Goal: Task Accomplishment & Management: Manage account settings

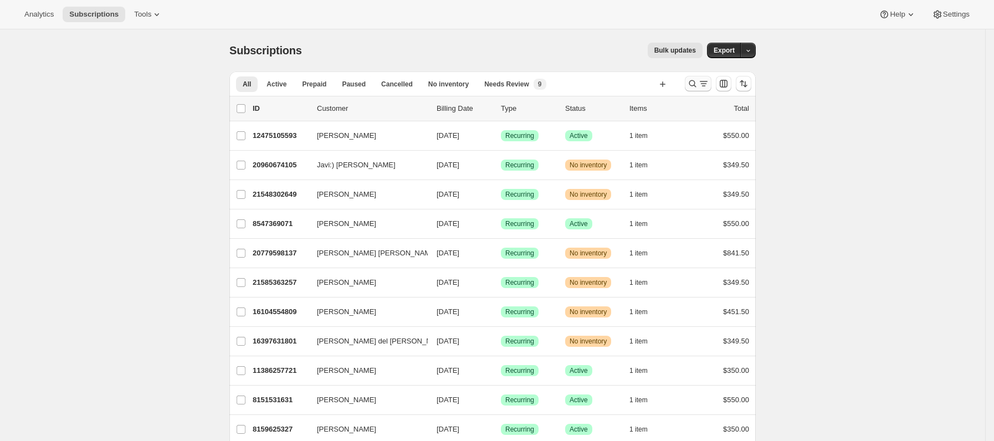
click at [704, 83] on icon "Buscar y filtrar resultados" at bounding box center [703, 83] width 11 height 11
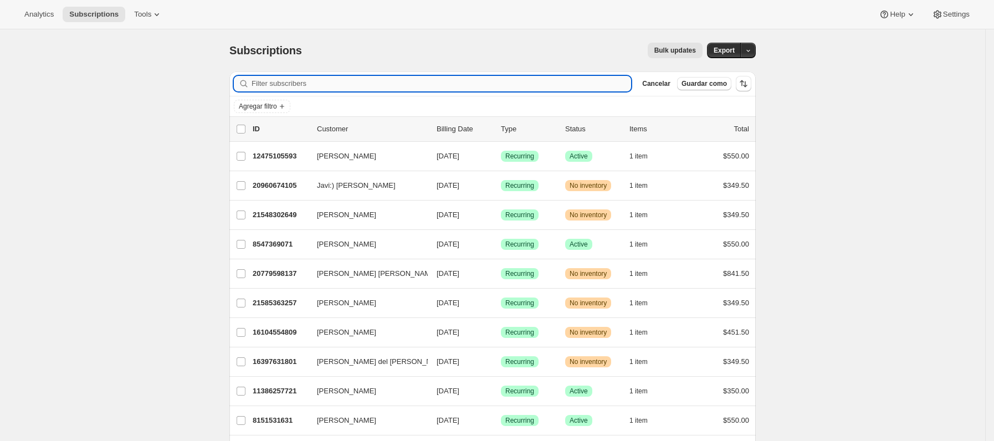
click at [498, 84] on input "Filter subscribers" at bounding box center [442, 84] width 380 height 16
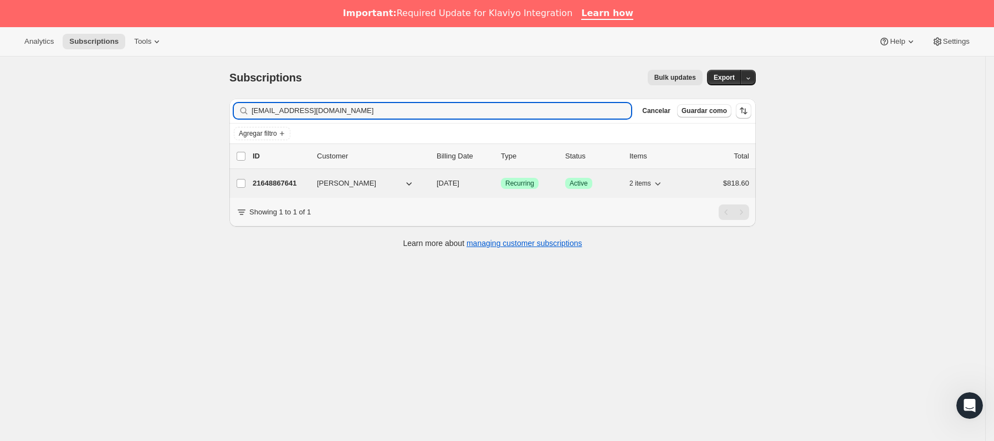
type input "[EMAIL_ADDRESS][DOMAIN_NAME]"
click at [320, 186] on div "21648867641 [PERSON_NAME] [DATE] Logrado Recurring Logrado Active 2 items $818.…" at bounding box center [501, 184] width 497 height 16
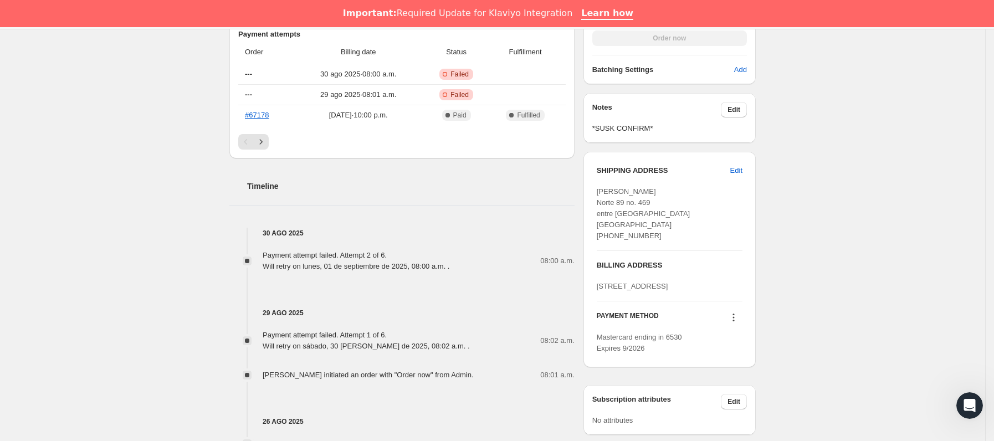
scroll to position [499, 0]
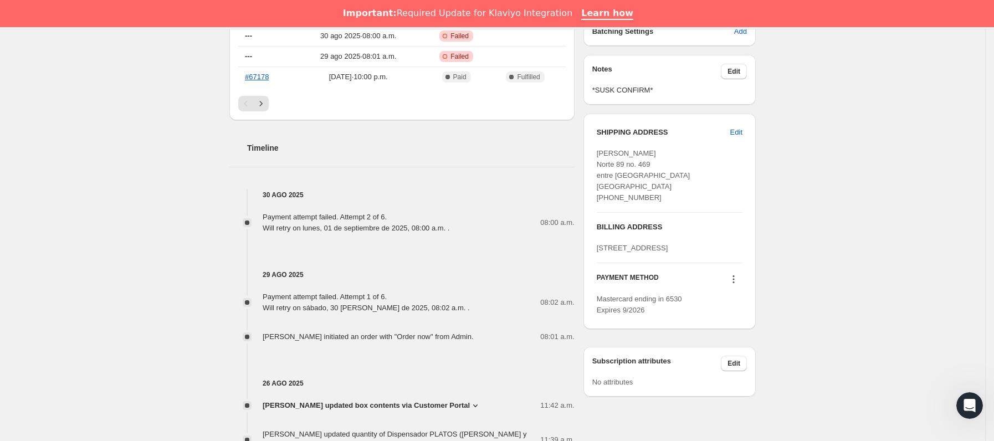
click at [737, 285] on icon at bounding box center [733, 279] width 11 height 11
click at [725, 342] on span "Send link to update card" at bounding box center [738, 346] width 78 height 8
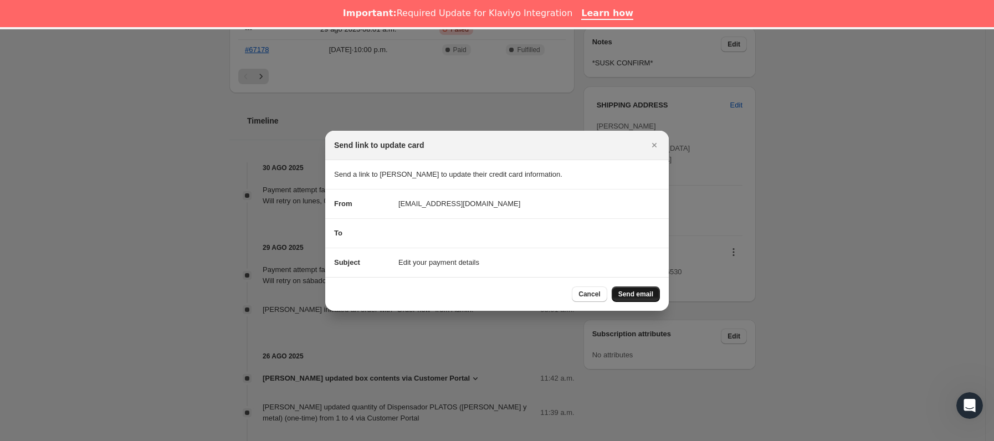
click at [639, 297] on span "Send email" at bounding box center [636, 294] width 35 height 9
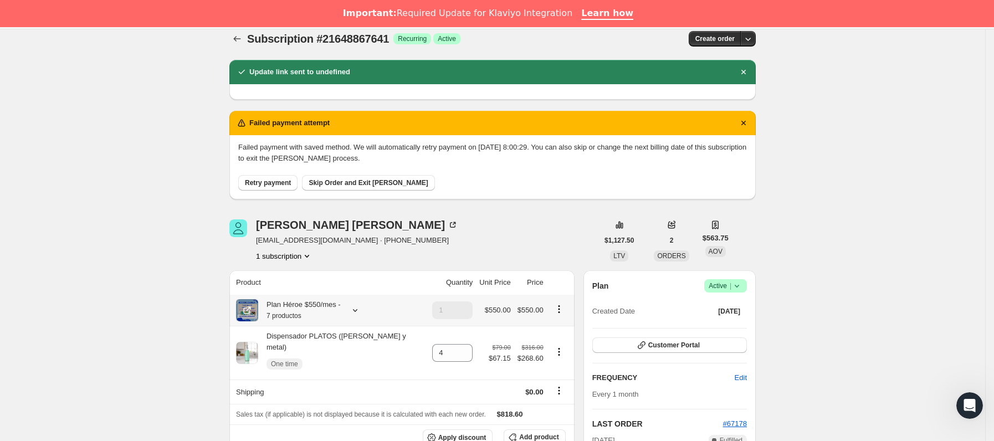
scroll to position [0, 0]
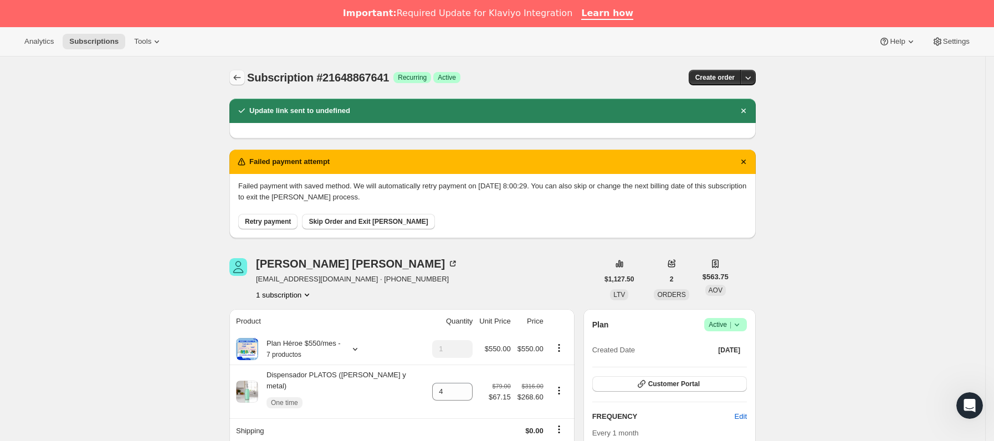
click at [239, 76] on icon "Subscriptions" at bounding box center [237, 78] width 7 height 6
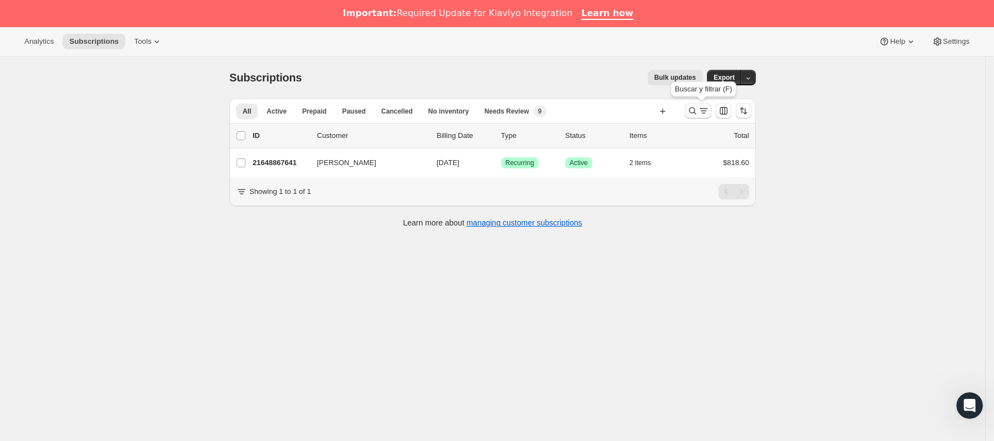
click at [707, 113] on icon "Buscar y filtrar resultados" at bounding box center [703, 110] width 11 height 11
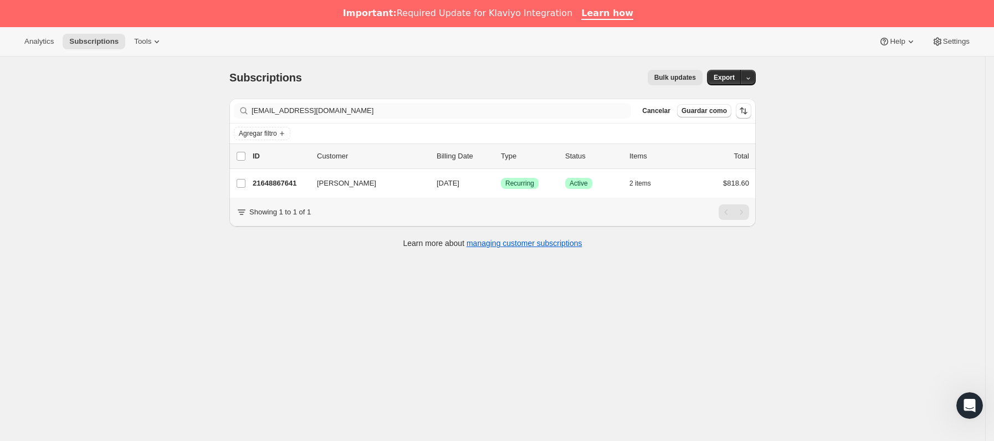
drag, startPoint x: 391, startPoint y: 120, endPoint x: 385, endPoint y: 119, distance: 6.7
click at [385, 119] on div "Filter subscribers [EMAIL_ADDRESS][DOMAIN_NAME] Borrar Cancelar Guardar como" at bounding box center [492, 111] width 527 height 24
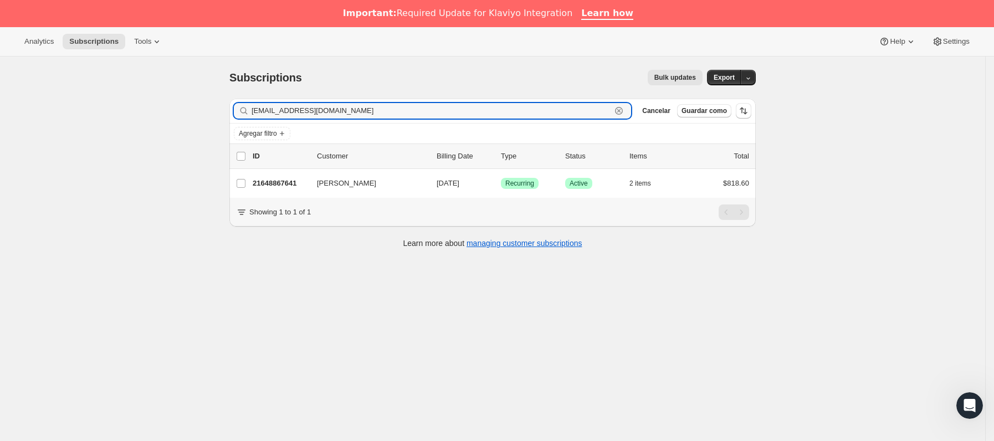
drag, startPoint x: 183, startPoint y: 120, endPoint x: 162, endPoint y: 120, distance: 21.1
click at [162, 120] on div "Subscriptions. Esta página está lista Subscriptions Bulk updates Más acciones B…" at bounding box center [493, 277] width 986 height 441
paste input "regisaurio@g"
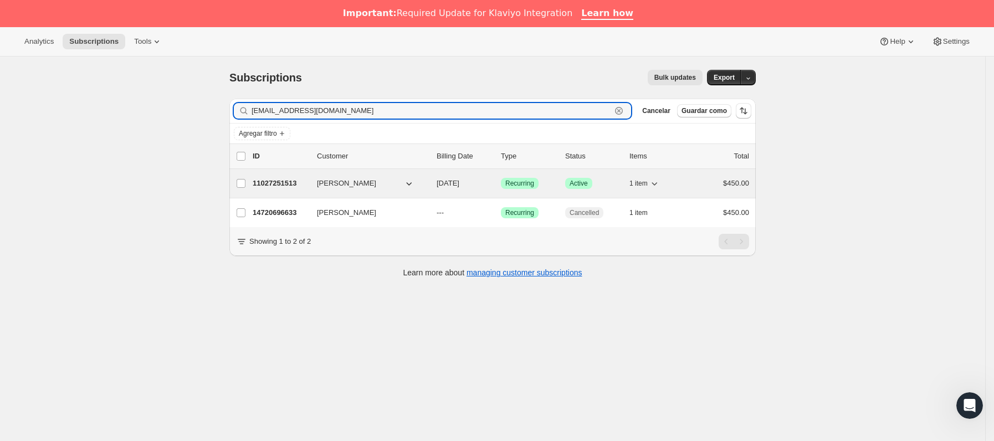
type input "[EMAIL_ADDRESS][DOMAIN_NAME]"
click at [293, 188] on p "11027251513" at bounding box center [280, 183] width 55 height 11
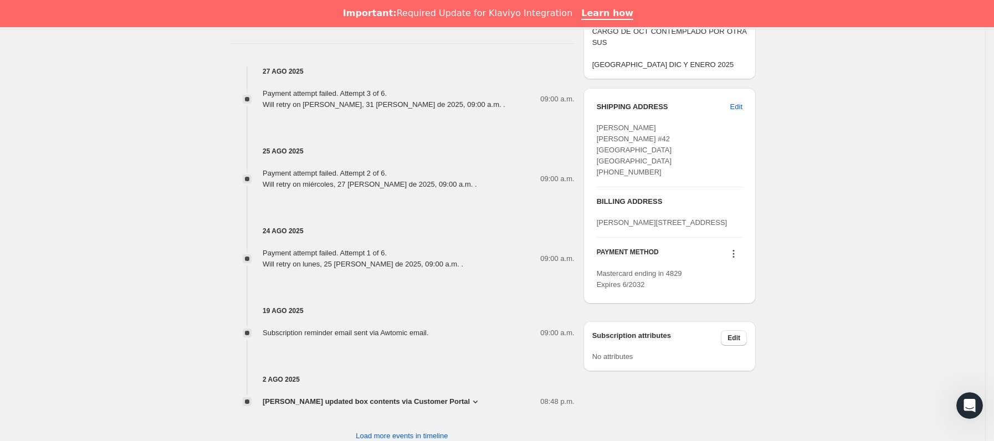
scroll to position [603, 0]
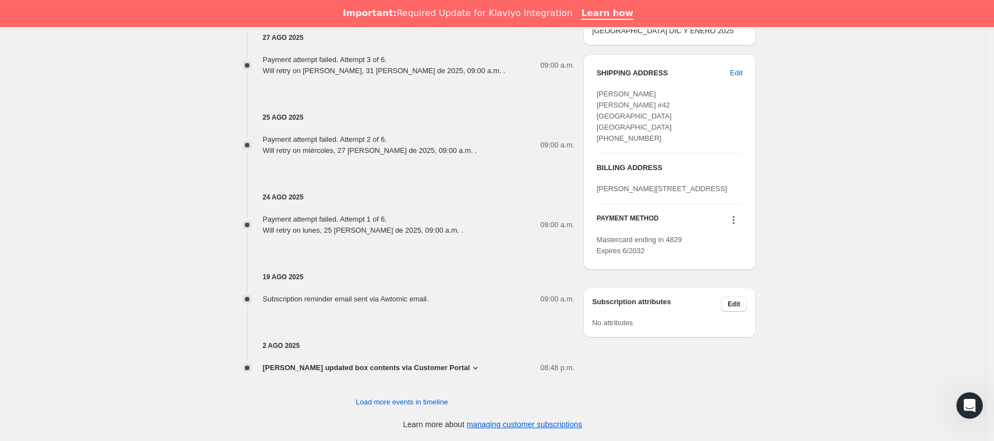
click at [739, 226] on icon at bounding box center [733, 220] width 11 height 11
click at [728, 246] on button "Send link to update card" at bounding box center [738, 254] width 84 height 18
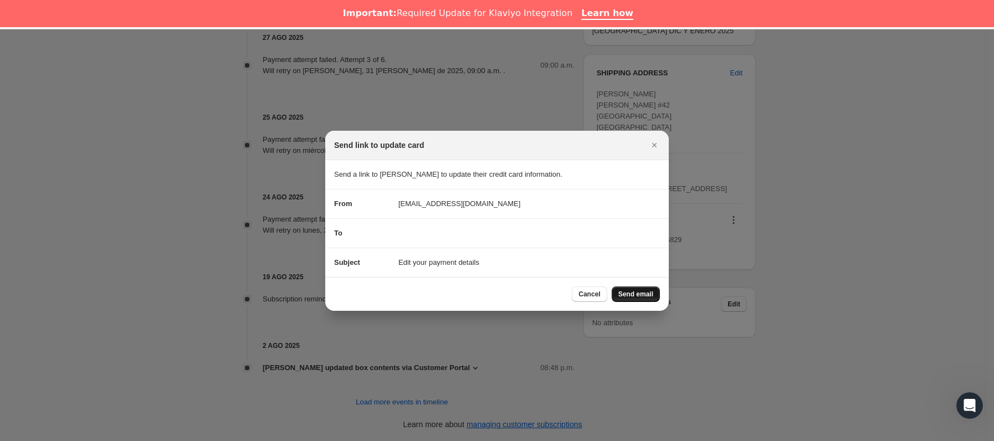
click at [650, 291] on span "Send email" at bounding box center [636, 294] width 35 height 9
